Goal: Information Seeking & Learning: Understand process/instructions

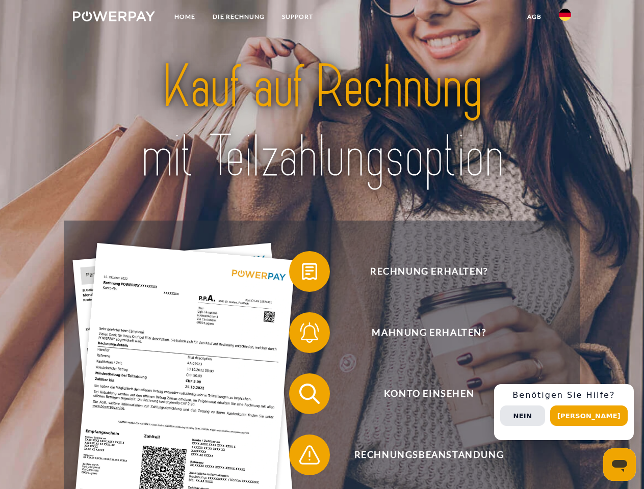
click at [114, 18] on img at bounding box center [114, 16] width 82 height 10
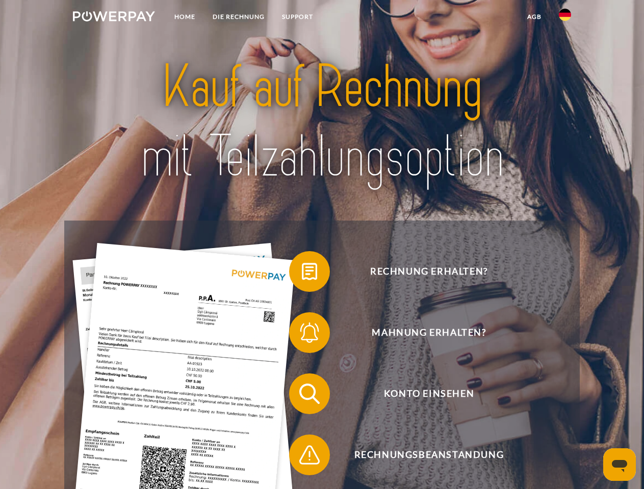
click at [565, 18] on img at bounding box center [565, 15] width 12 height 12
click at [534, 17] on link "agb" at bounding box center [534, 17] width 32 height 18
click at [302, 274] on span at bounding box center [294, 271] width 51 height 51
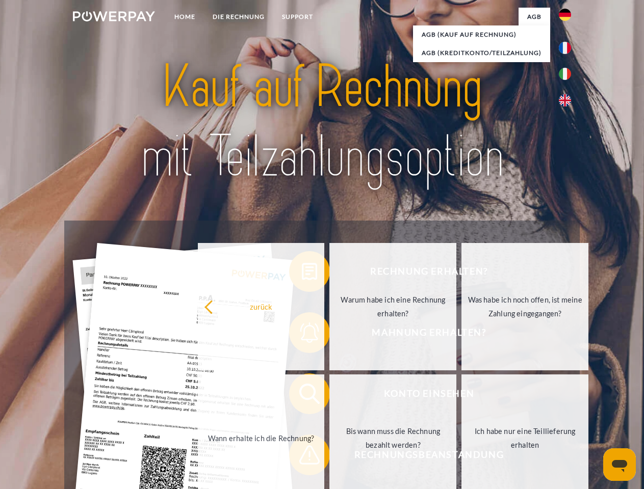
click at [302, 396] on link "Wann erhalte ich die Rechnung?" at bounding box center [261, 438] width 127 height 127
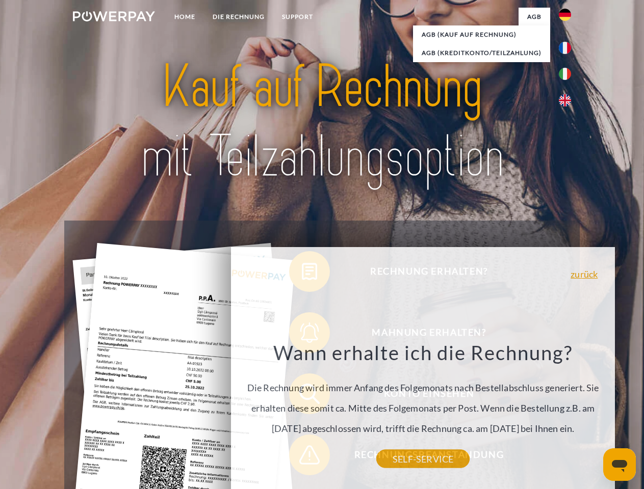
click at [302, 457] on div "Rechnung erhalten? Mahnung erhalten? Konto einsehen" at bounding box center [321, 425] width 515 height 408
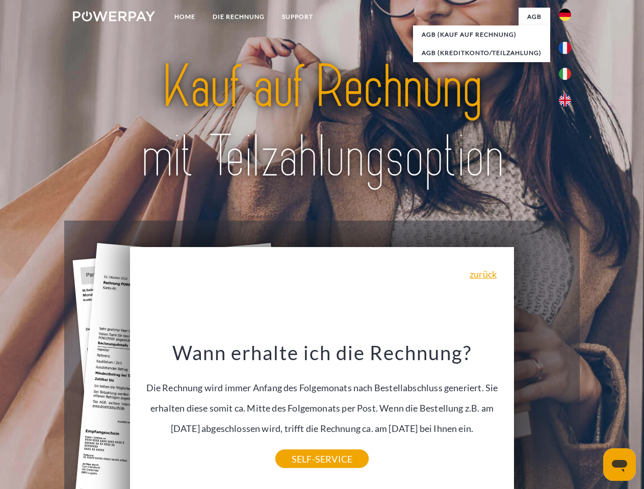
click at [567, 412] on div "Rechnung erhalten? Mahnung erhalten? Konto einsehen" at bounding box center [321, 425] width 515 height 408
click at [542, 414] on span "Konto einsehen" at bounding box center [429, 394] width 250 height 41
click at [592, 416] on header "Home DIE RECHNUNG SUPPORT" at bounding box center [322, 352] width 644 height 704
